Goal: Information Seeking & Learning: Find specific fact

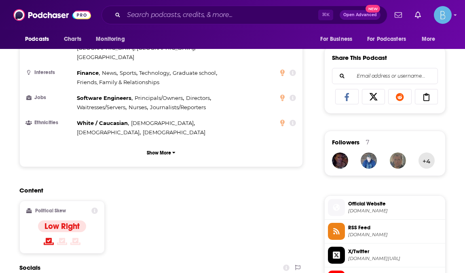
scroll to position [491, 0]
click at [94, 208] on icon at bounding box center [94, 211] width 6 height 6
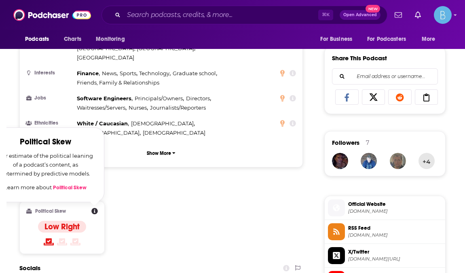
click at [144, 187] on div "Content Political Skew Political Skew Our estimate of the political leaning of …" at bounding box center [161, 224] width 284 height 74
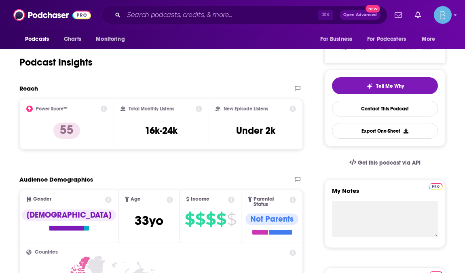
scroll to position [188, 0]
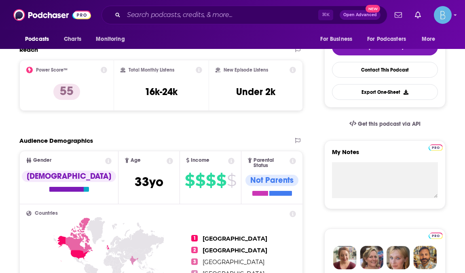
click at [200, 71] on icon at bounding box center [199, 70] width 6 height 6
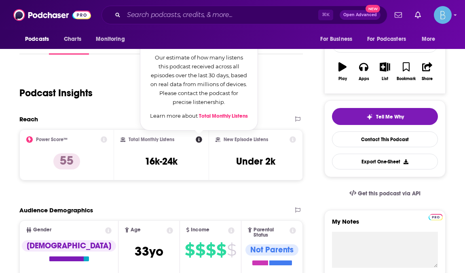
scroll to position [118, 0]
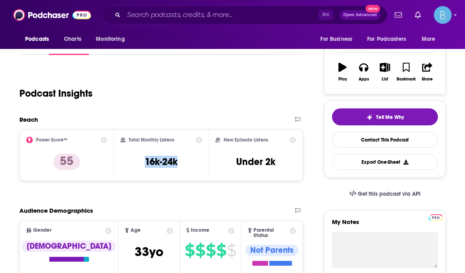
drag, startPoint x: 146, startPoint y: 161, endPoint x: 184, endPoint y: 161, distance: 38.0
click at [184, 161] on div "Total Monthly Listens 16k-24k" at bounding box center [162, 155] width 82 height 37
copy h3 "16k-24k"
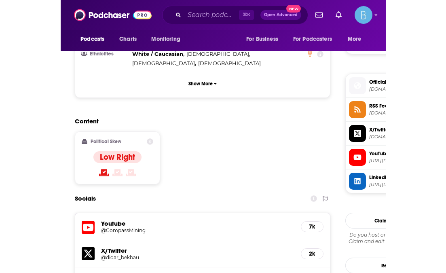
scroll to position [608, 0]
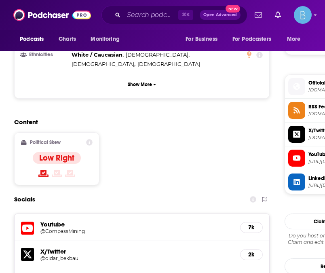
click at [132, 123] on div "Content Political Skew Low Right" at bounding box center [142, 155] width 256 height 74
